Goal: Obtain resource: Download file/media

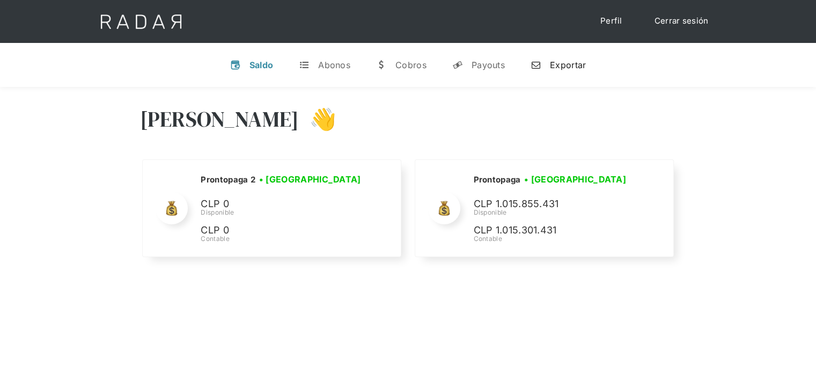
click at [560, 65] on div "Exportar" at bounding box center [568, 65] width 36 height 11
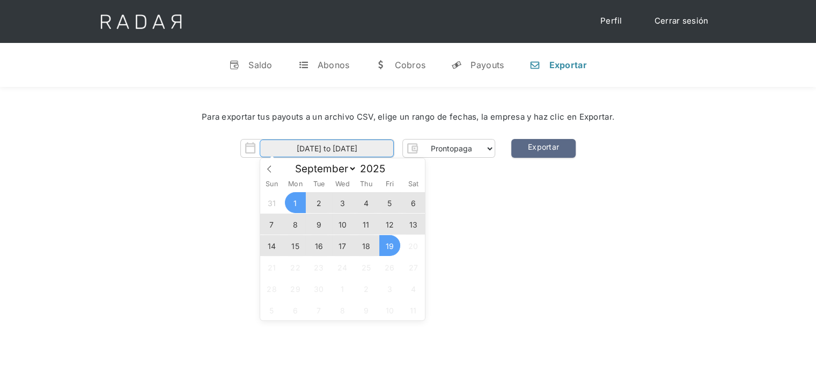
click at [384, 155] on input "[DATE] to [DATE]" at bounding box center [327, 149] width 134 height 18
click at [391, 253] on span "19" at bounding box center [389, 245] width 21 height 21
type input "[DATE]"
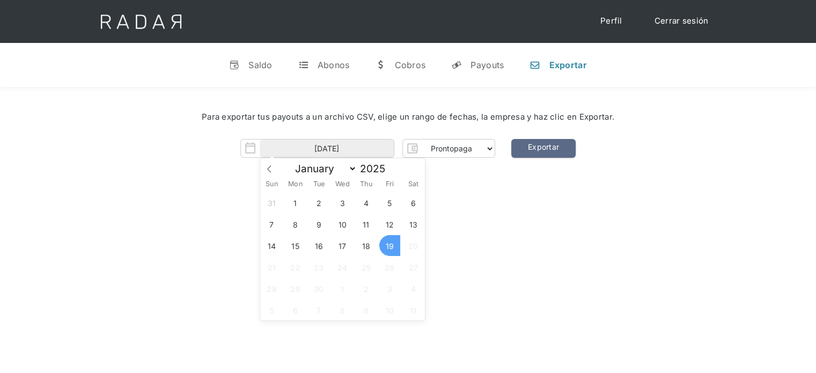
click at [391, 253] on span "19" at bounding box center [389, 245] width 21 height 21
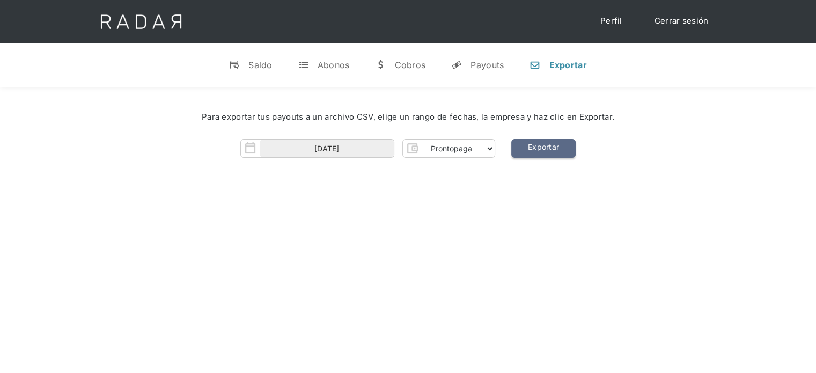
click at [559, 147] on link "Exportar" at bounding box center [543, 148] width 64 height 19
click at [685, 24] on link "Cerrar sesión" at bounding box center [682, 21] width 76 height 21
